Goal: Find specific page/section: Find specific page/section

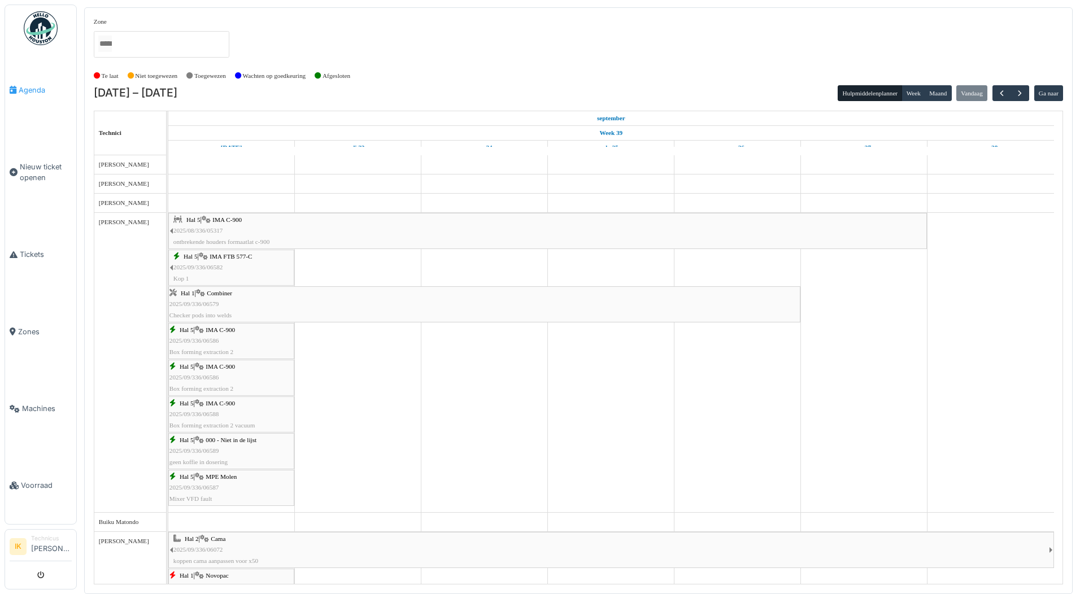
click at [32, 86] on span "Agenda" at bounding box center [45, 90] width 53 height 11
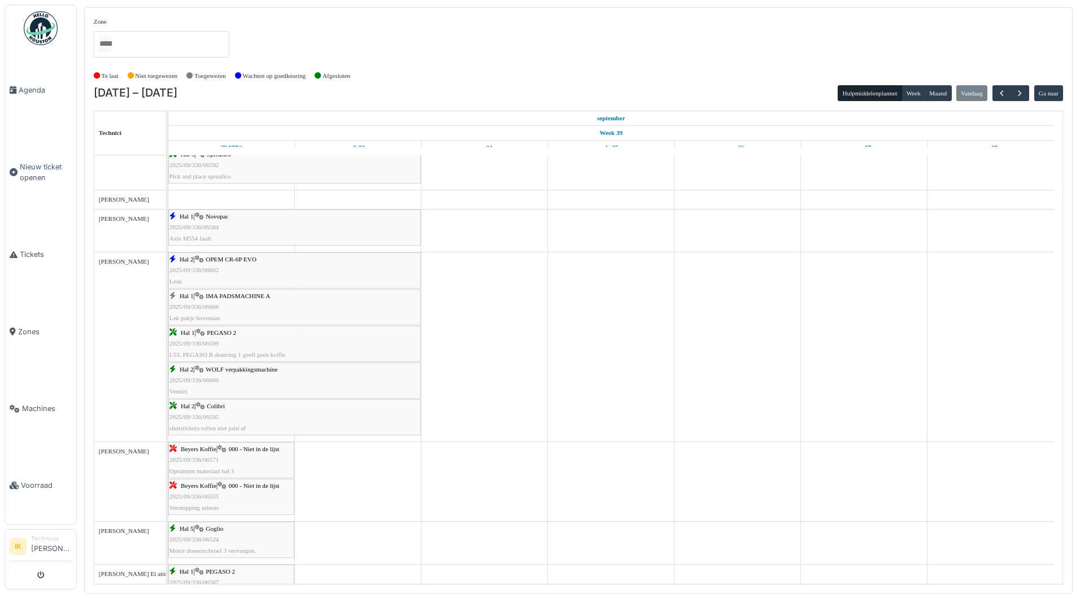
scroll to position [847, 0]
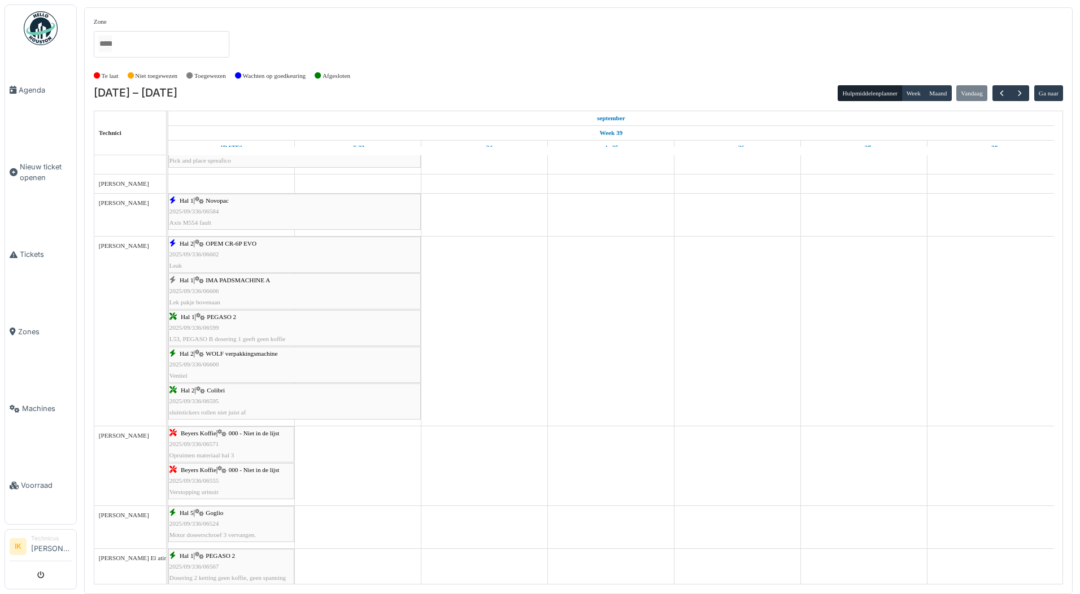
click at [335, 292] on div "Hal 1 | IMA PADSMACHINE A 2025/09/336/06606 Lek pakje bovenaan" at bounding box center [294, 291] width 250 height 33
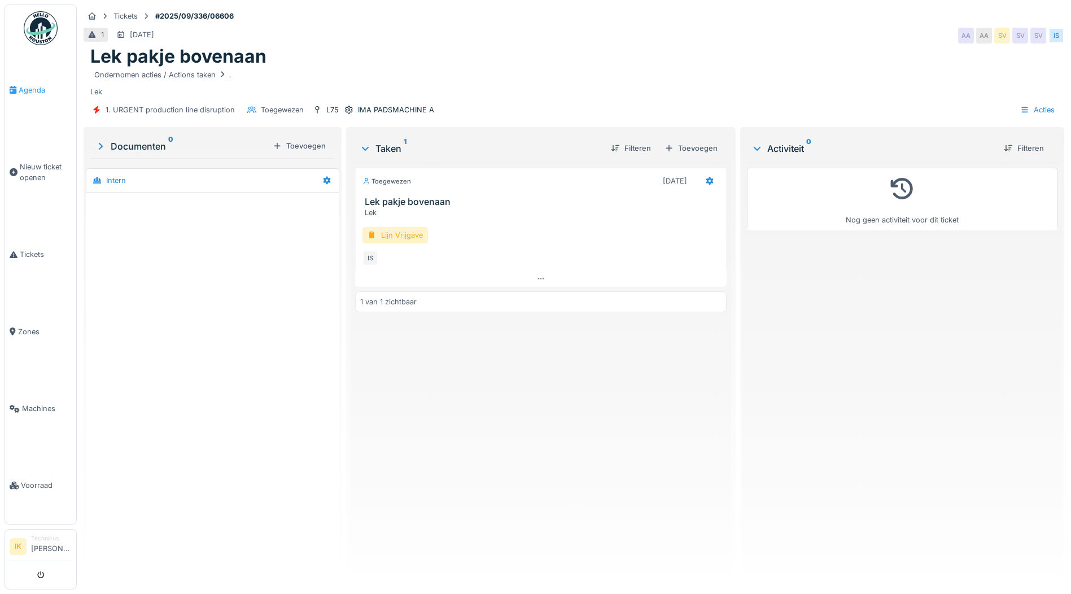
click at [28, 87] on span "Agenda" at bounding box center [45, 90] width 53 height 11
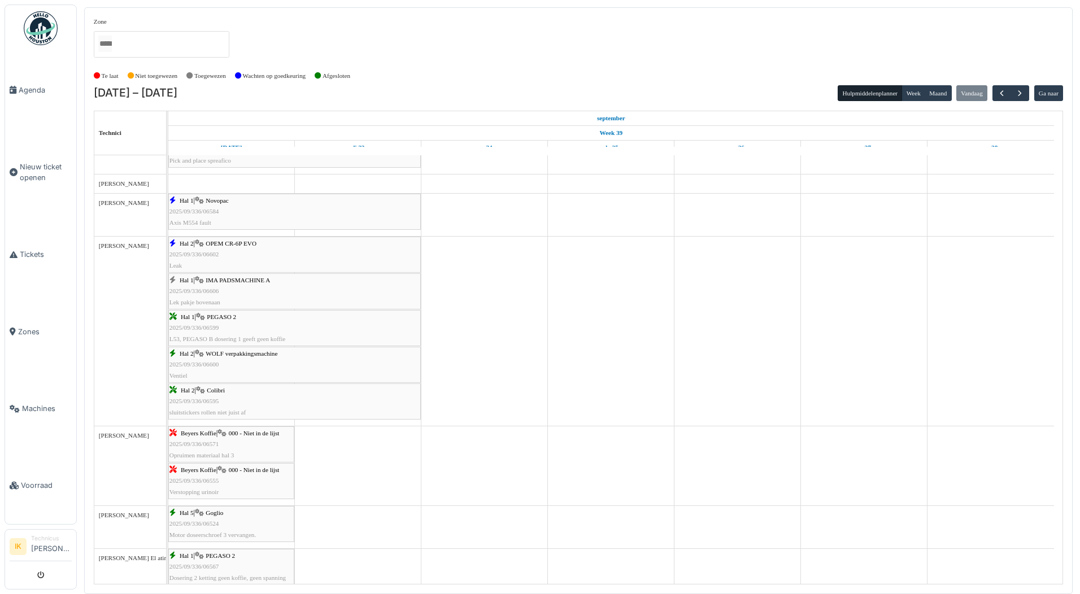
click at [217, 245] on span "OPEM CR-6P EVO" at bounding box center [231, 243] width 51 height 7
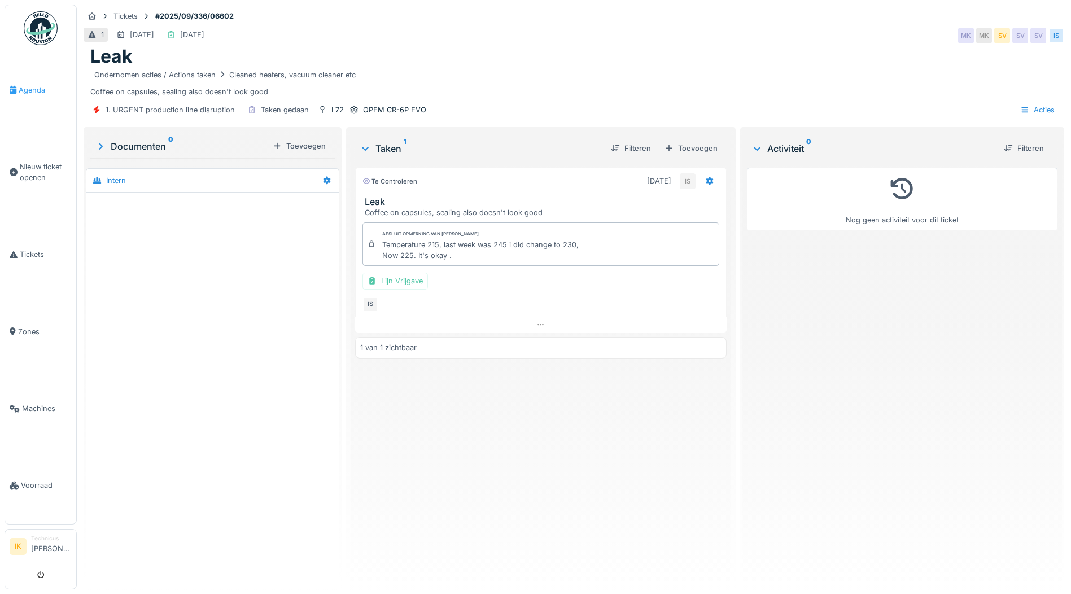
click at [30, 88] on span "Agenda" at bounding box center [45, 90] width 53 height 11
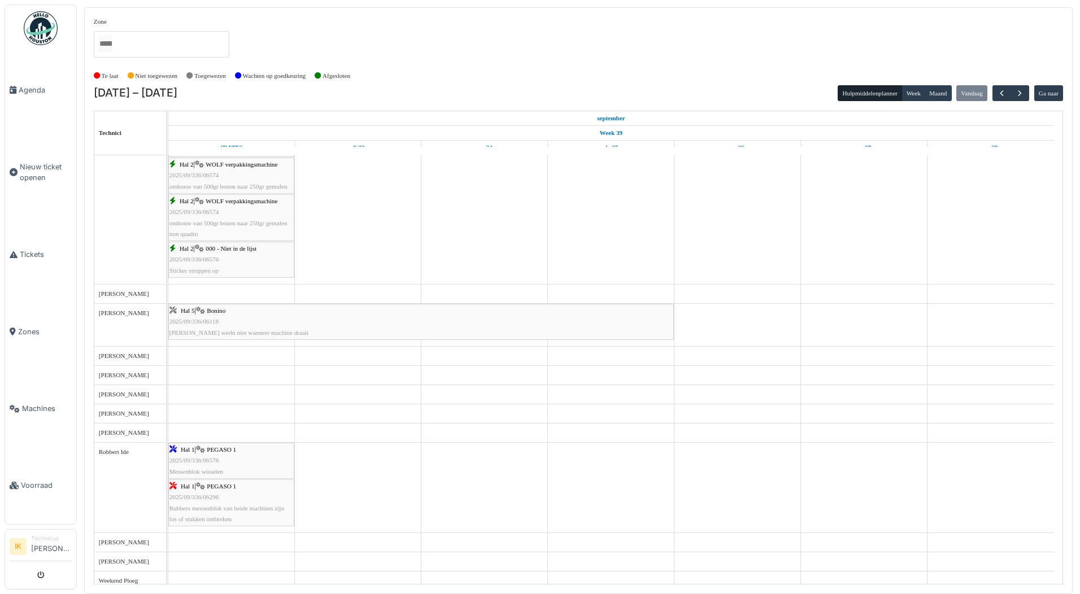
scroll to position [1312, 0]
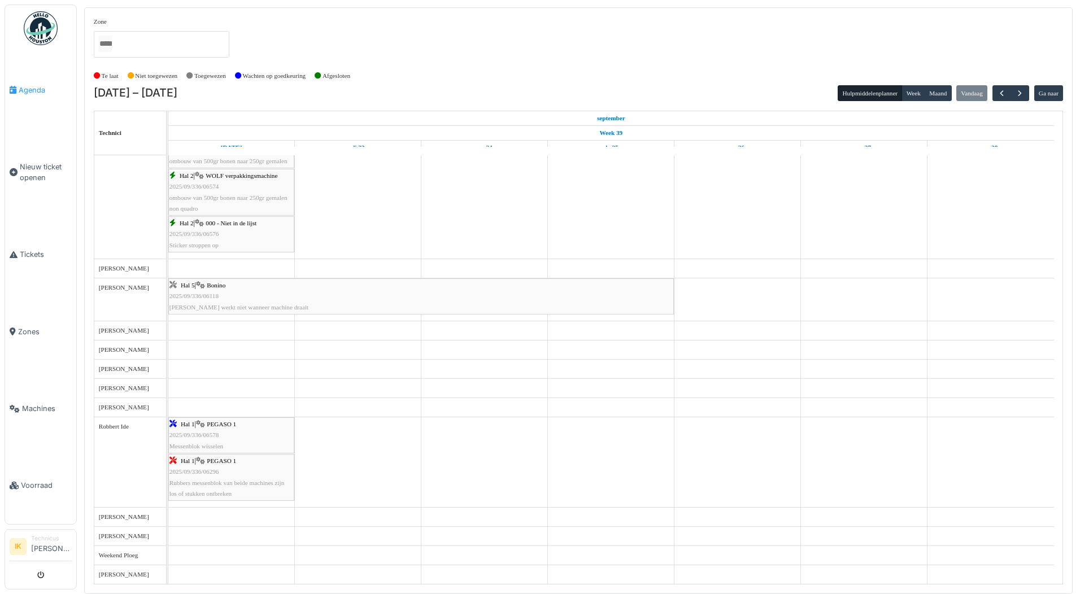
click at [34, 90] on span "Agenda" at bounding box center [45, 90] width 53 height 11
